Goal: Task Accomplishment & Management: Manage account settings

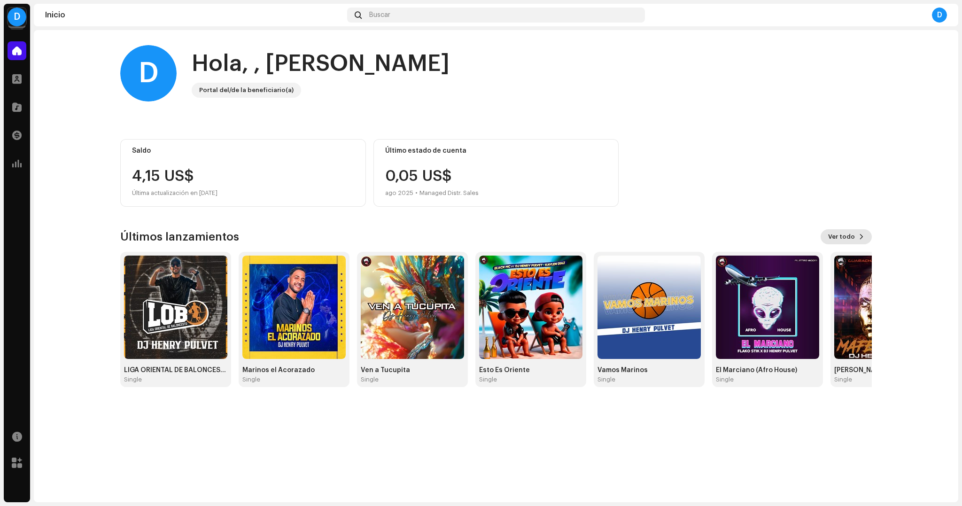
click at [864, 237] on span at bounding box center [862, 237] width 6 height 8
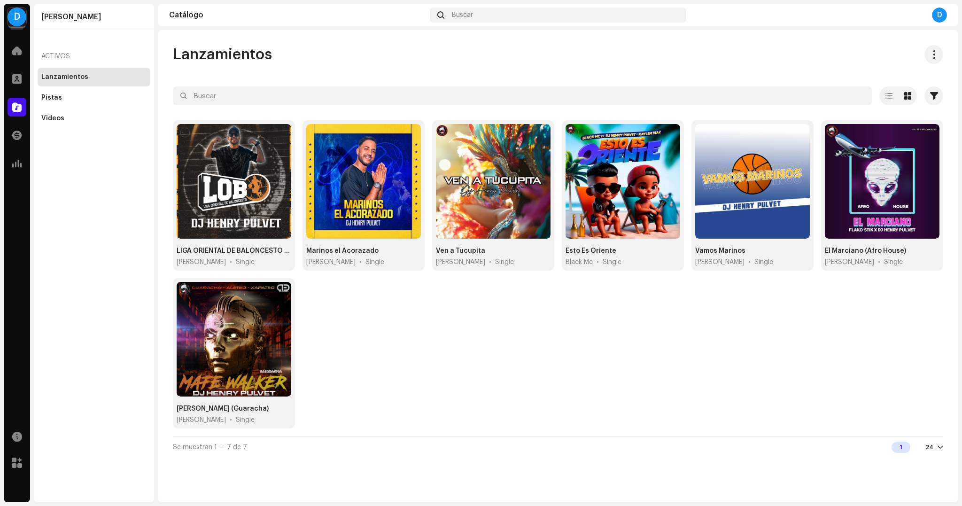
click at [16, 22] on div "D" at bounding box center [17, 17] width 19 height 19
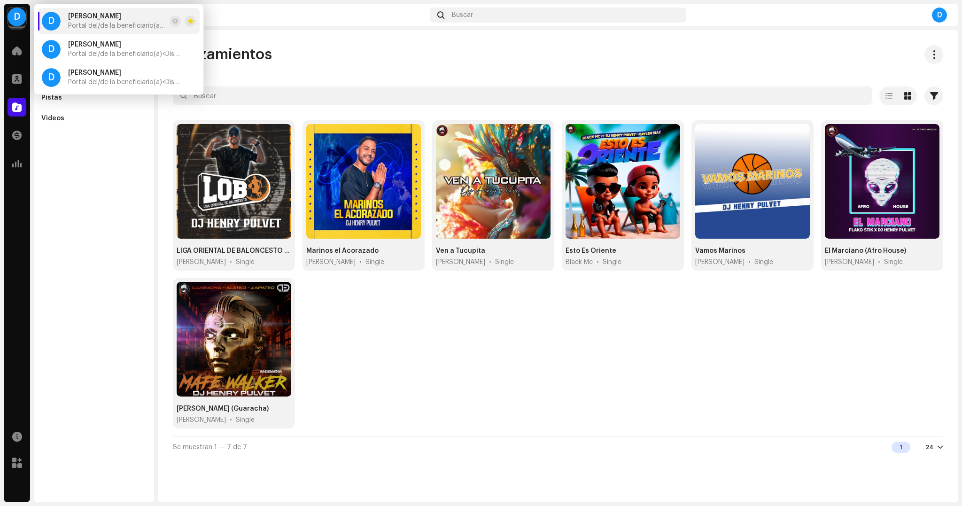
click at [69, 286] on div "[PERSON_NAME] Activos Lanzamientos Pistas Videos" at bounding box center [94, 253] width 120 height 499
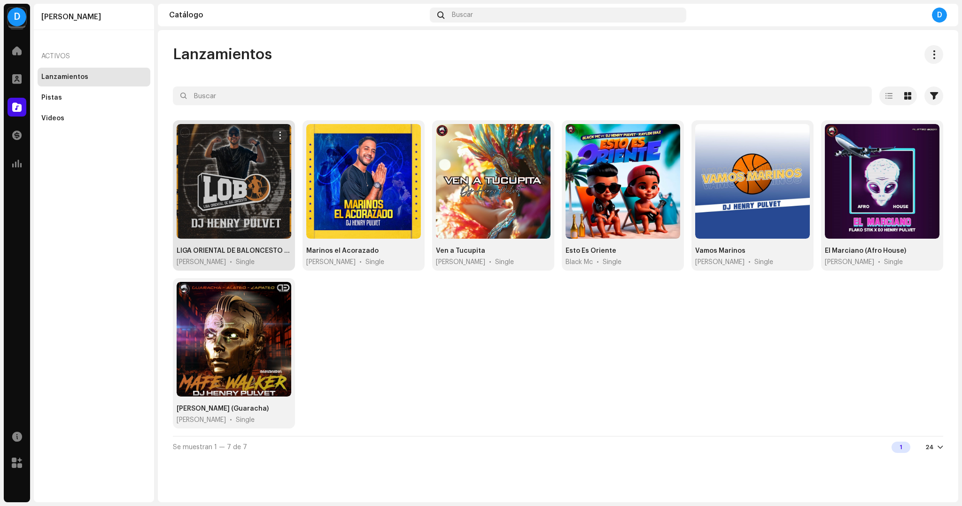
click at [238, 191] on div at bounding box center [234, 181] width 115 height 115
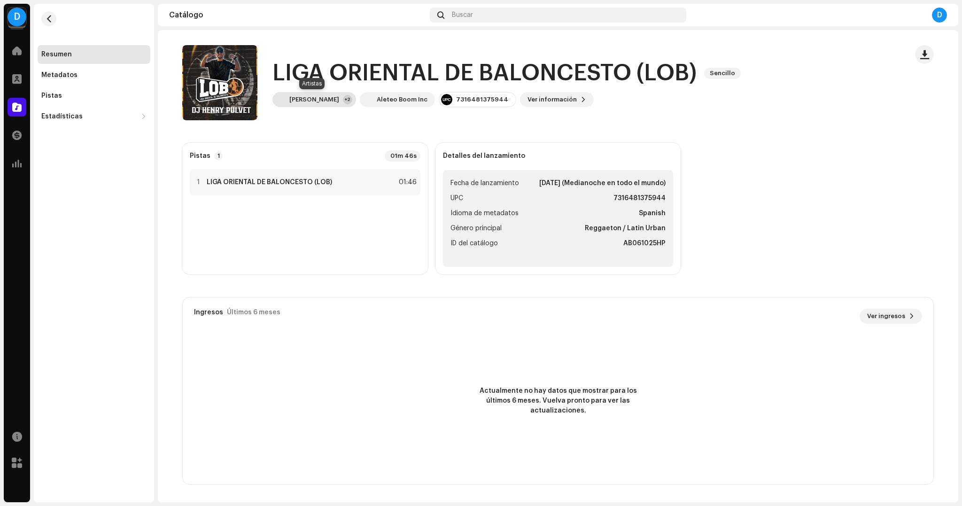
click at [331, 97] on div "[PERSON_NAME]" at bounding box center [314, 100] width 50 height 8
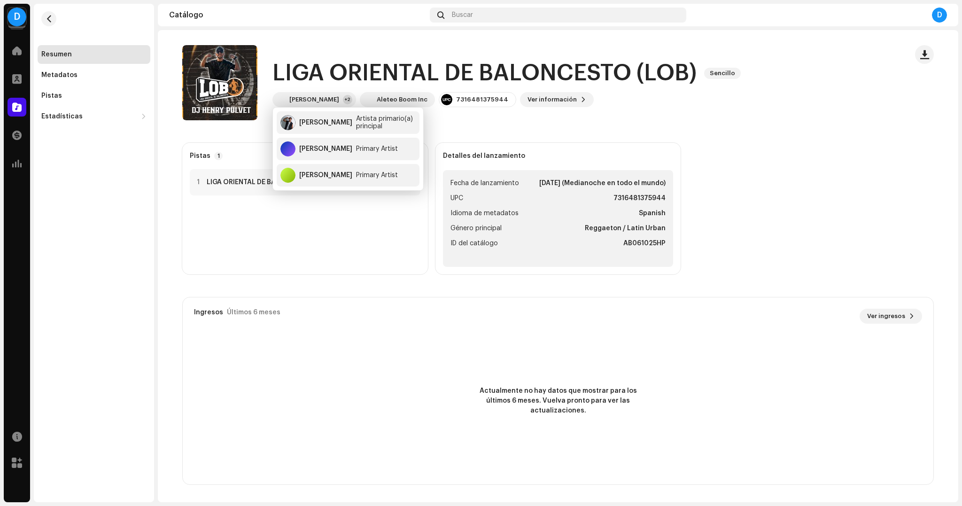
click at [728, 133] on catalog-releases-details-overview "LIGA ORIENTAL DE BALONCESTO (LOB) Sencillo LIGA ORIENTAL DE BALONCESTO (LOB) Se…" at bounding box center [558, 265] width 801 height 470
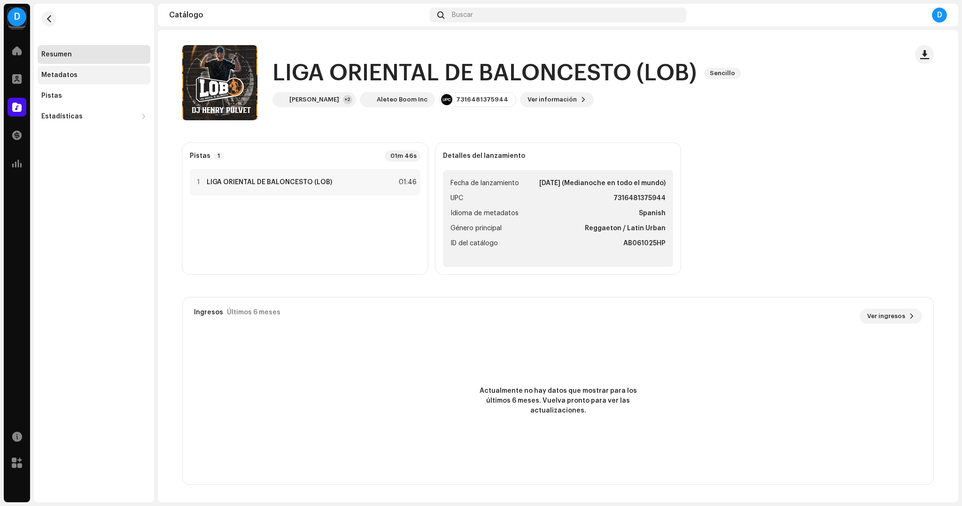
click at [92, 81] on div "Metadatos" at bounding box center [94, 75] width 113 height 19
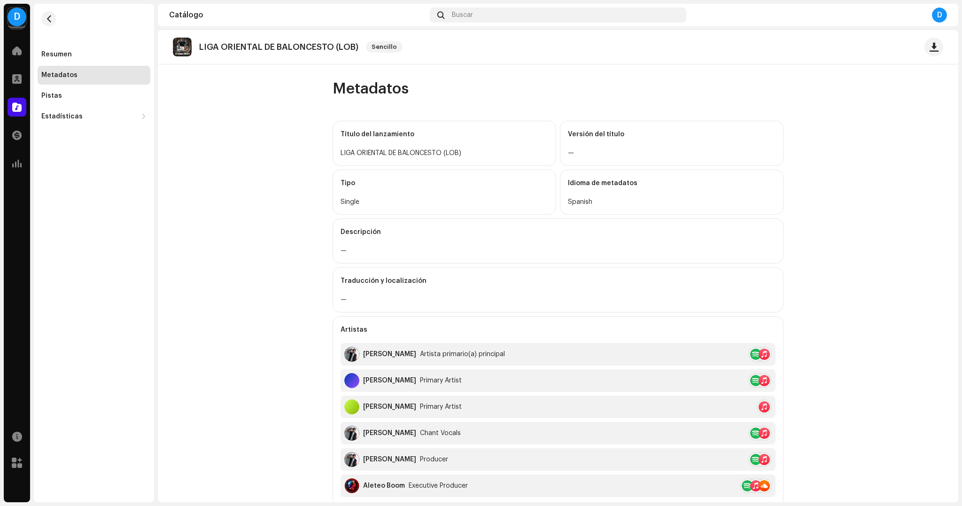
click at [29, 53] on div "Inicio" at bounding box center [17, 51] width 26 height 26
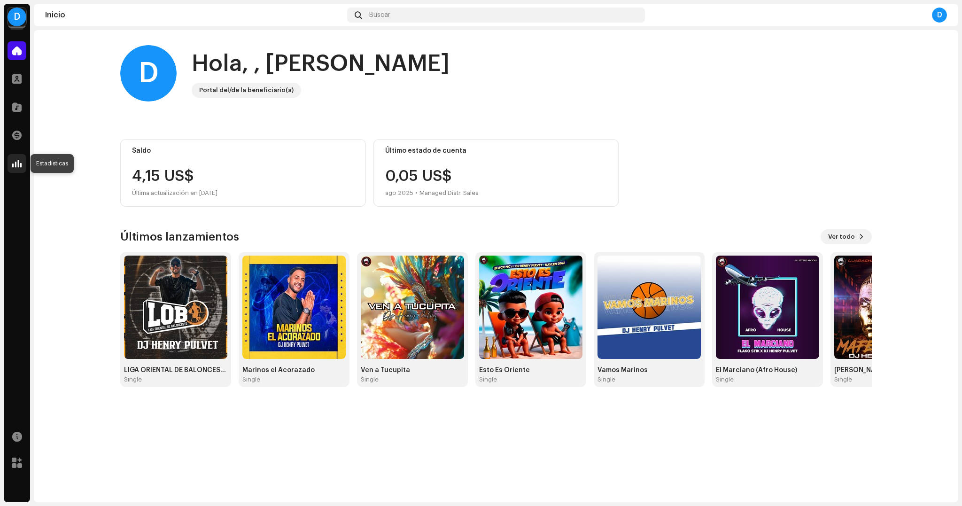
click at [18, 167] on span at bounding box center [16, 164] width 9 height 8
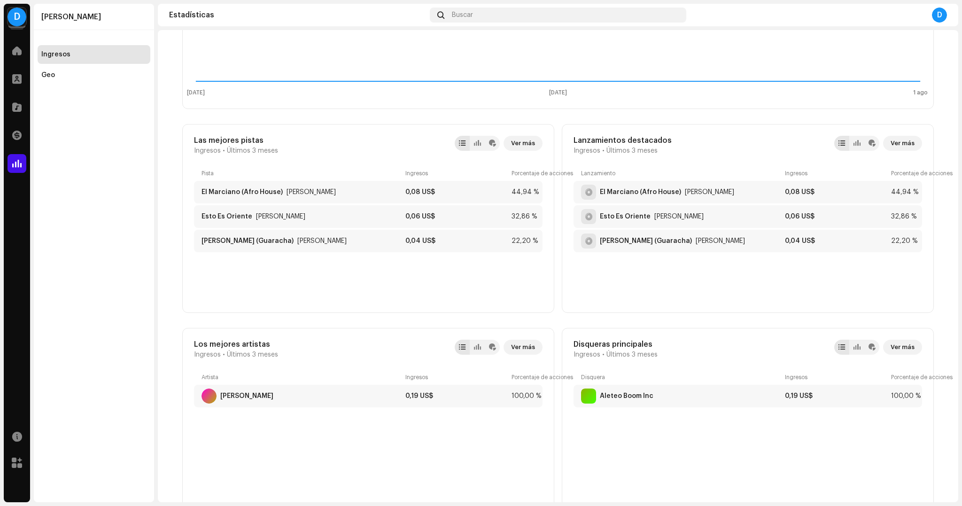
scroll to position [336, 0]
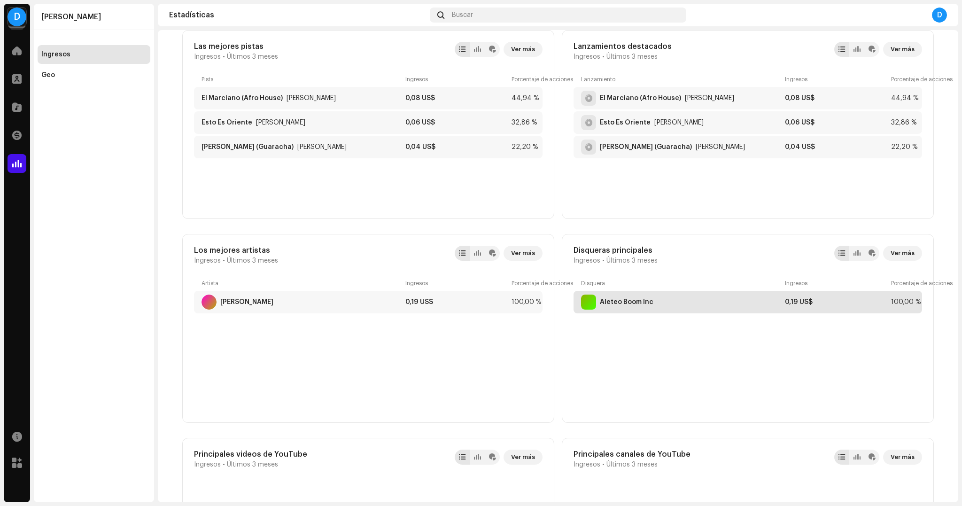
click at [607, 299] on div "Aleteo Boom Inc" at bounding box center [627, 302] width 54 height 8
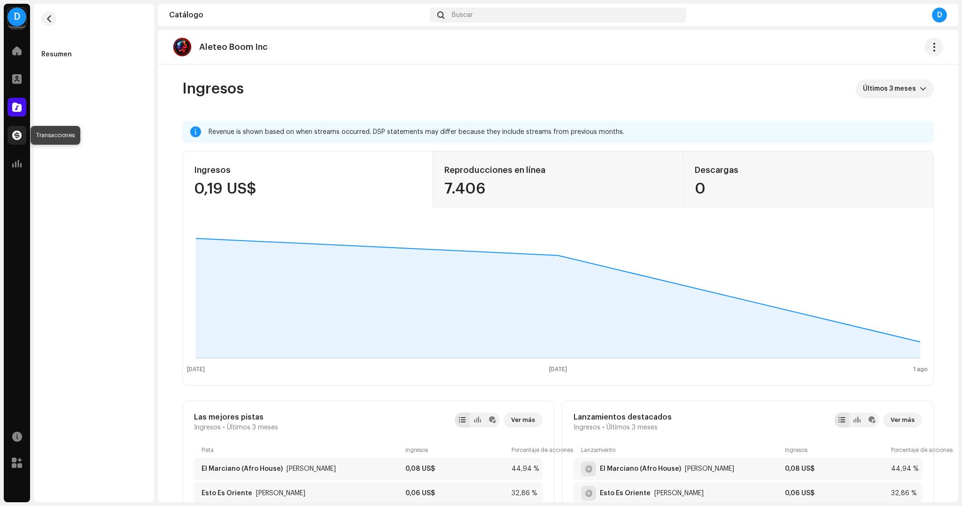
click at [21, 139] on span at bounding box center [16, 136] width 9 height 8
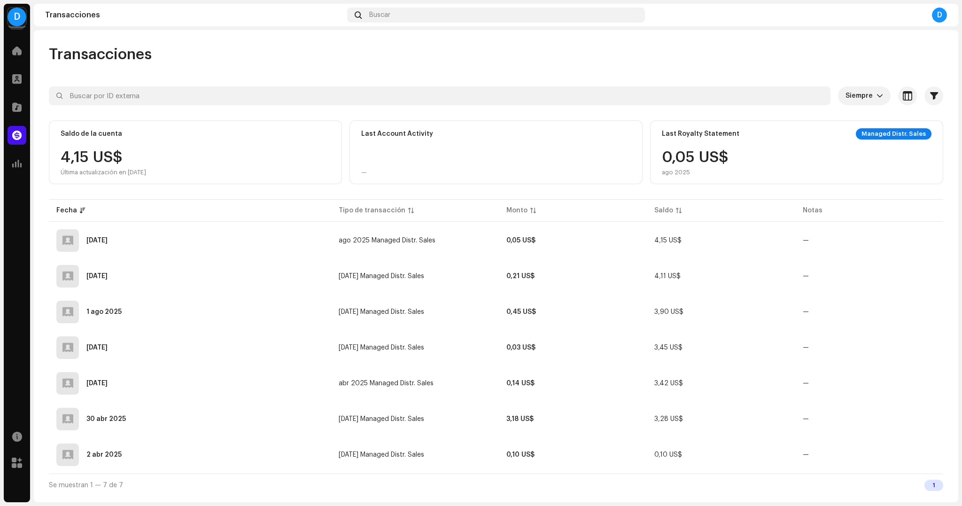
click at [944, 12] on div "D" at bounding box center [939, 15] width 15 height 15
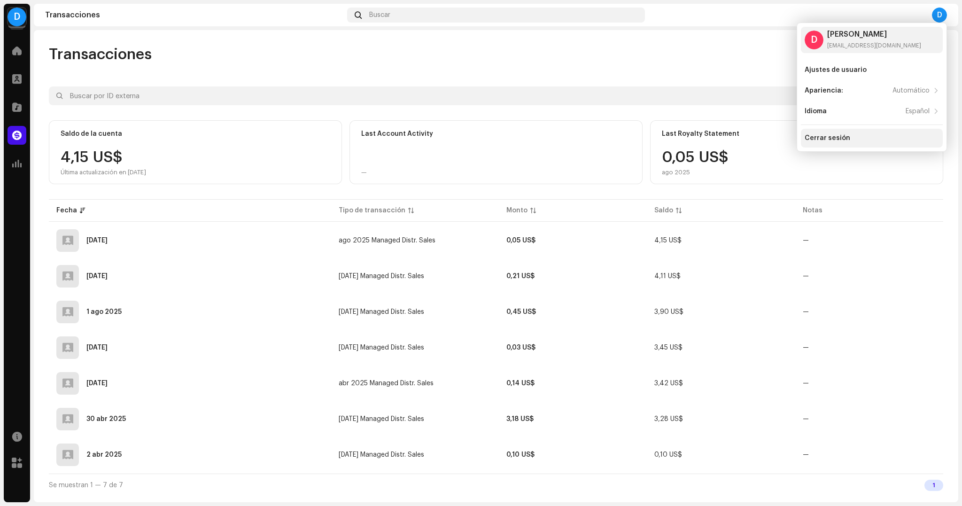
click at [860, 143] on div "Cerrar sesión" at bounding box center [872, 138] width 142 height 19
